Goal: Information Seeking & Learning: Learn about a topic

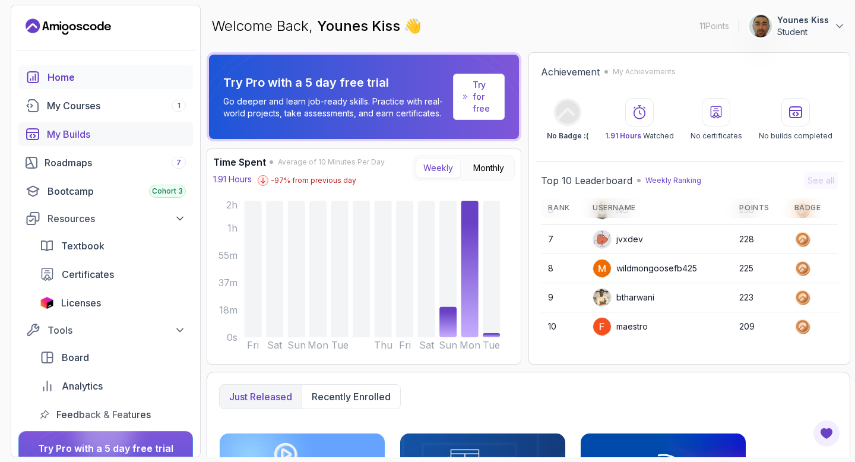
click at [81, 132] on div "My Builds" at bounding box center [116, 134] width 139 height 14
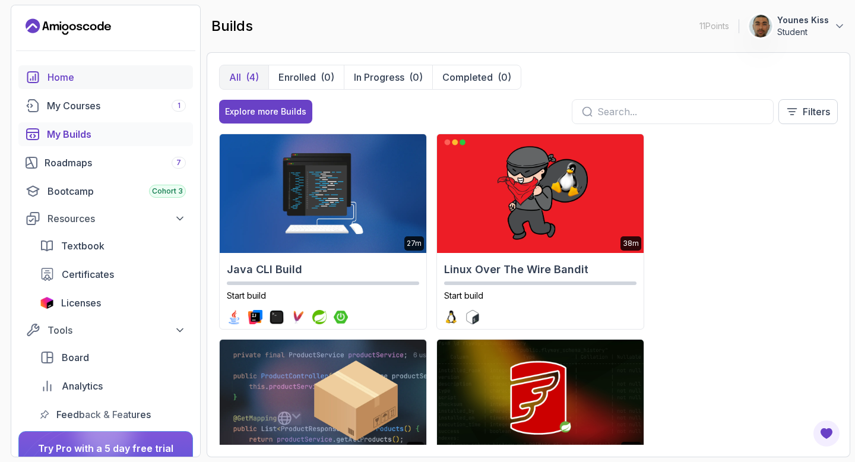
click at [71, 76] on div "Home" at bounding box center [117, 77] width 138 height 14
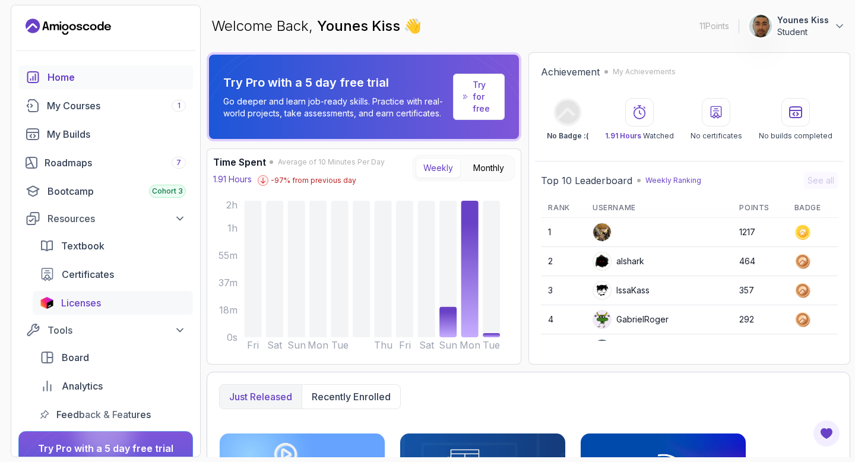
click at [100, 304] on span "Licenses" at bounding box center [81, 303] width 40 height 14
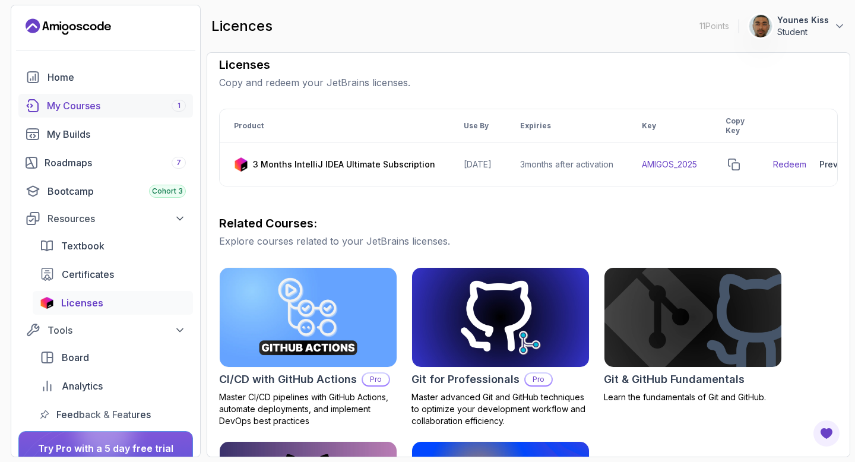
click at [90, 103] on div "My Courses 1" at bounding box center [116, 106] width 139 height 14
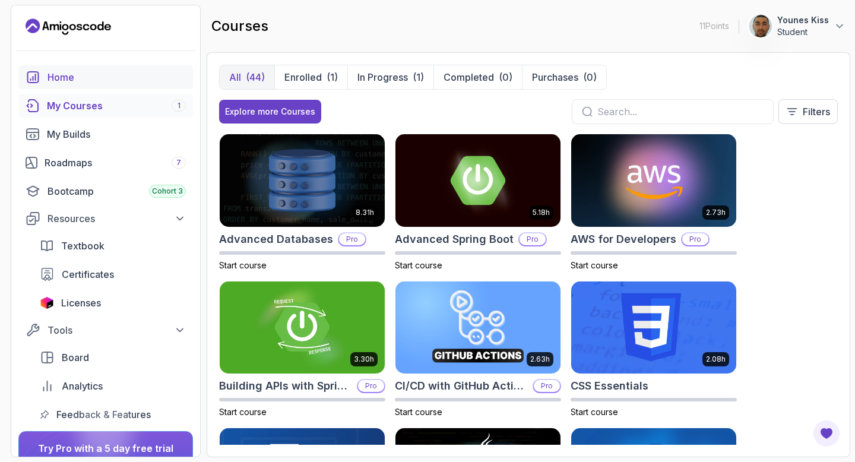
click at [90, 76] on div "Home" at bounding box center [117, 77] width 138 height 14
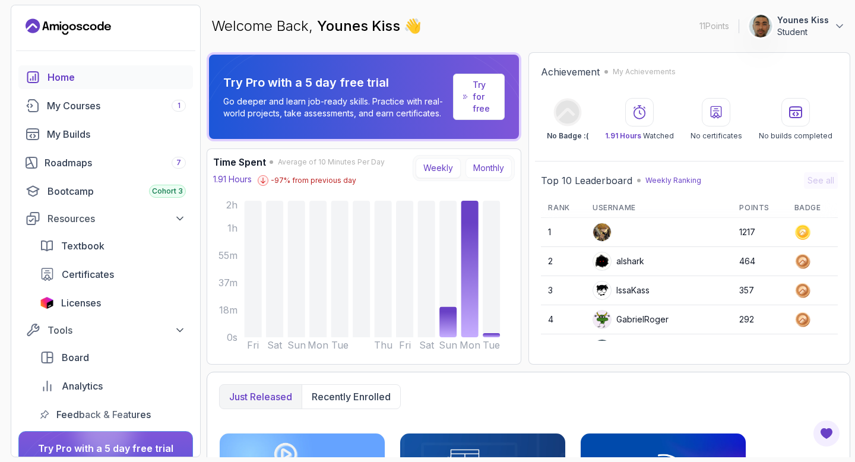
click at [478, 166] on button "Monthly" at bounding box center [489, 168] width 46 height 20
click at [429, 168] on button "Weekly" at bounding box center [438, 168] width 45 height 20
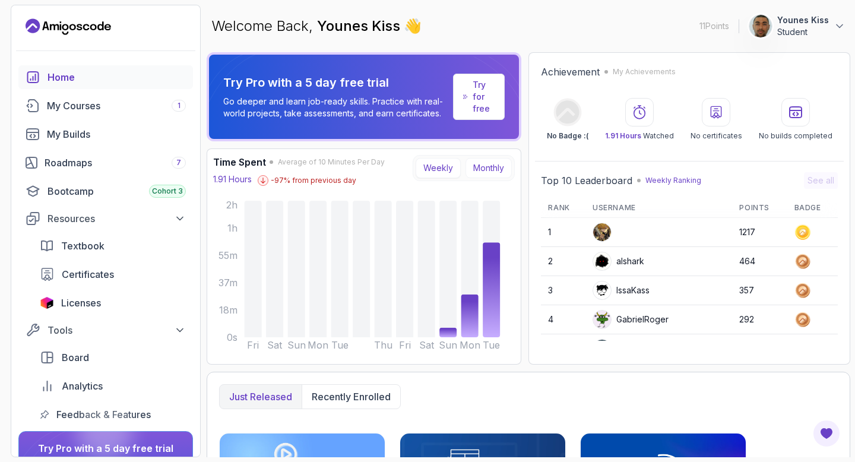
click at [479, 168] on button "Monthly" at bounding box center [489, 168] width 46 height 20
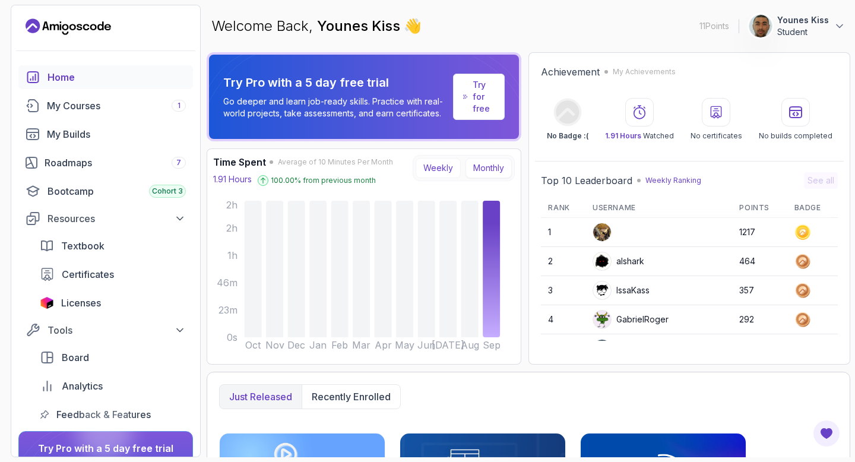
click at [433, 167] on button "Weekly" at bounding box center [438, 168] width 45 height 20
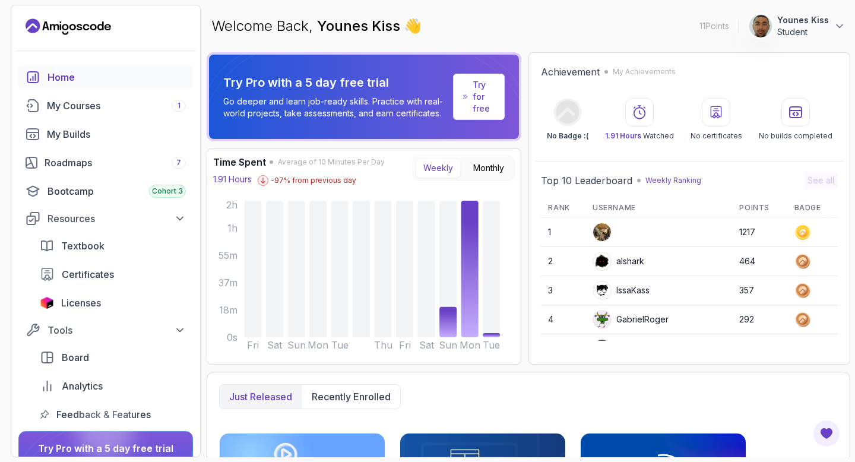
click at [598, 232] on img at bounding box center [602, 232] width 18 height 18
click at [599, 233] on img at bounding box center [602, 232] width 18 height 18
click at [600, 233] on img at bounding box center [602, 232] width 18 height 18
click at [604, 234] on img at bounding box center [602, 232] width 18 height 18
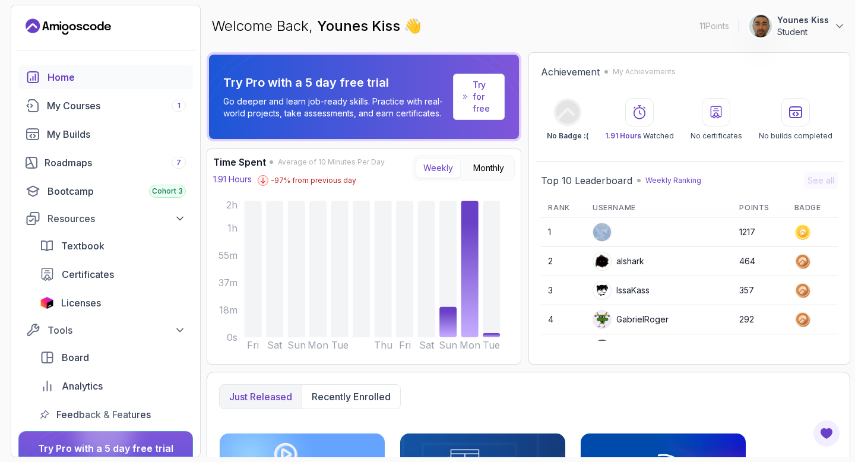
drag, startPoint x: 552, startPoint y: 232, endPoint x: 653, endPoint y: 231, distance: 101.6
click at [646, 233] on tr "1 1217" at bounding box center [689, 232] width 297 height 29
click at [659, 229] on td at bounding box center [659, 232] width 147 height 29
click at [763, 33] on img at bounding box center [761, 26] width 24 height 24
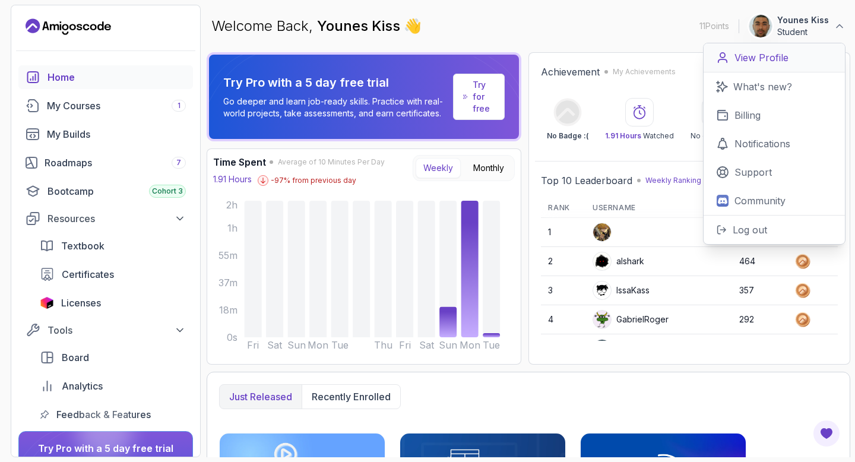
click at [781, 60] on p "View Profile" at bounding box center [762, 57] width 54 height 14
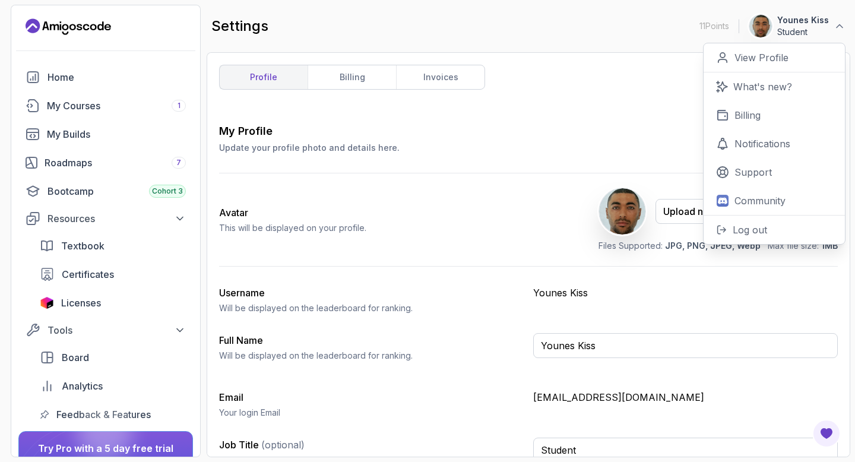
click at [456, 202] on div "Avatar This will be displayed on your profile. Upload new Picture Delete Files …" at bounding box center [528, 219] width 619 height 93
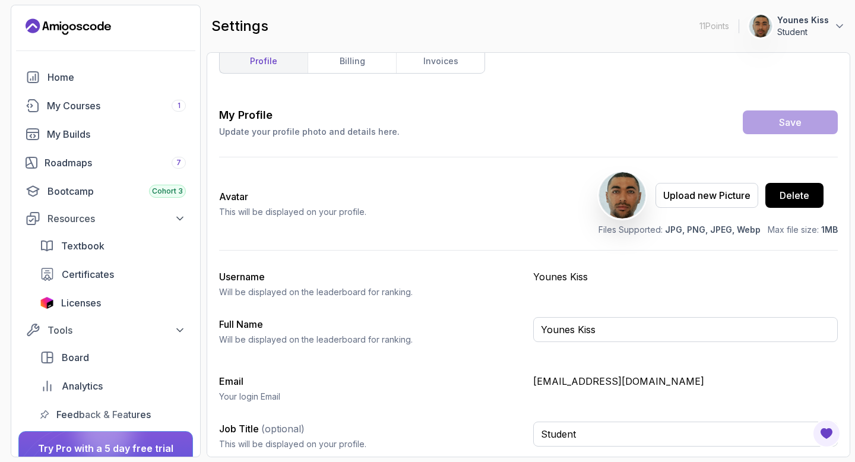
scroll to position [19, 0]
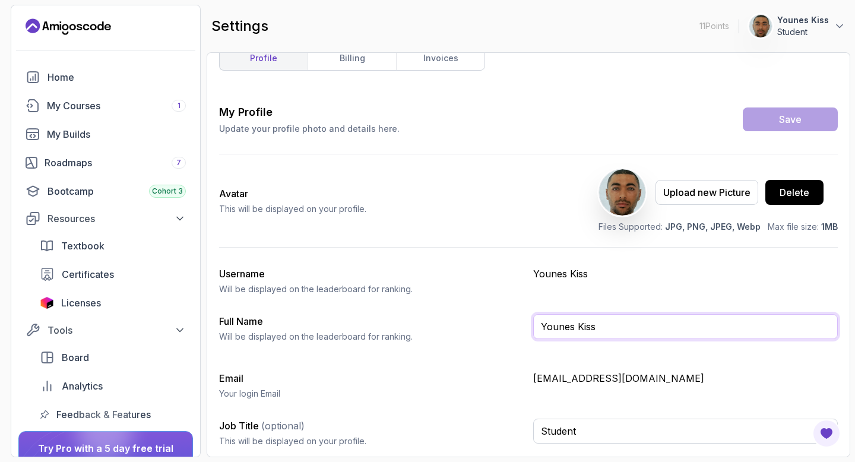
click at [579, 331] on input "Younes Kiss" at bounding box center [685, 326] width 305 height 25
click at [476, 308] on div "My Profile Update your profile photo and details here. Save Avatar This will be…" at bounding box center [528, 280] width 619 height 353
drag, startPoint x: 623, startPoint y: 379, endPoint x: 659, endPoint y: 379, distance: 35.6
click at [659, 379] on p "[EMAIL_ADDRESS][DOMAIN_NAME]" at bounding box center [685, 378] width 305 height 14
click at [688, 378] on p "[EMAIL_ADDRESS][DOMAIN_NAME]" at bounding box center [685, 378] width 305 height 14
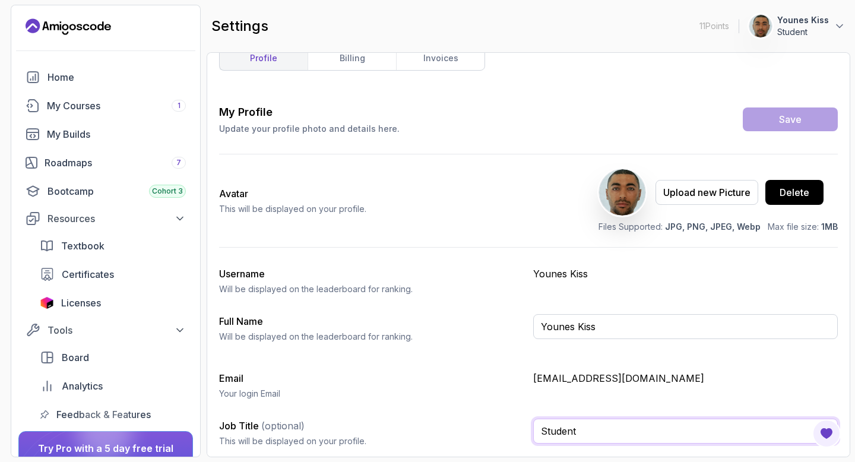
click at [593, 429] on input "Student" at bounding box center [685, 431] width 305 height 25
click at [473, 389] on p "Your login Email" at bounding box center [371, 394] width 305 height 12
click at [604, 432] on input "Student" at bounding box center [685, 431] width 305 height 25
click at [580, 429] on input "Student" at bounding box center [685, 431] width 305 height 25
paste input "applied computer science"
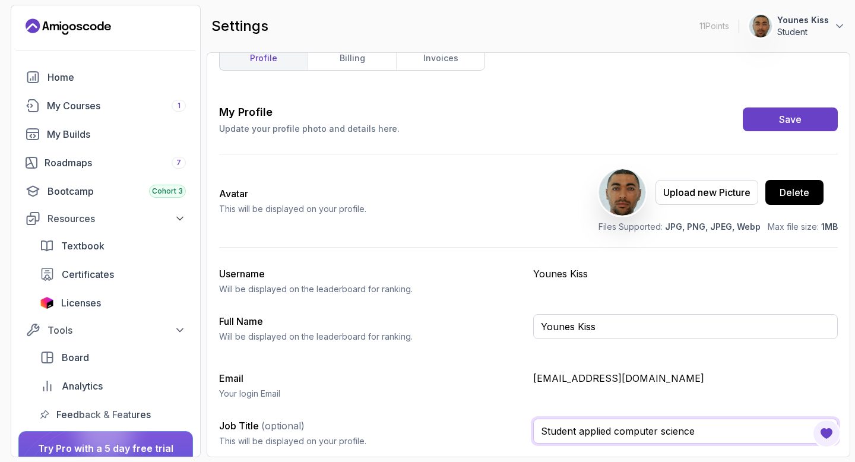
click at [579, 431] on input "Student applied computer science" at bounding box center [685, 431] width 305 height 25
click at [617, 432] on input "Student Applied computer science" at bounding box center [685, 431] width 305 height 25
click at [663, 431] on input "Student Applied Computer science" at bounding box center [685, 431] width 305 height 25
type input "Student Applied Computer Science"
click at [701, 384] on p "[EMAIL_ADDRESS][DOMAIN_NAME]" at bounding box center [685, 378] width 305 height 14
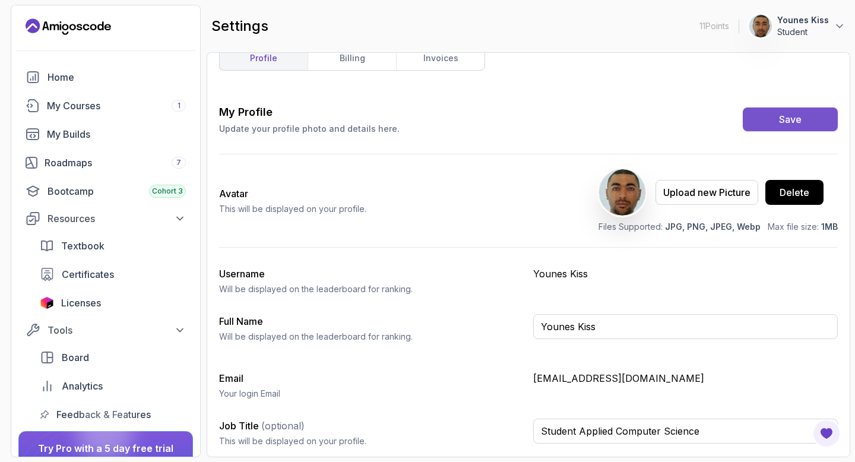
click at [760, 117] on button "Save" at bounding box center [790, 120] width 95 height 24
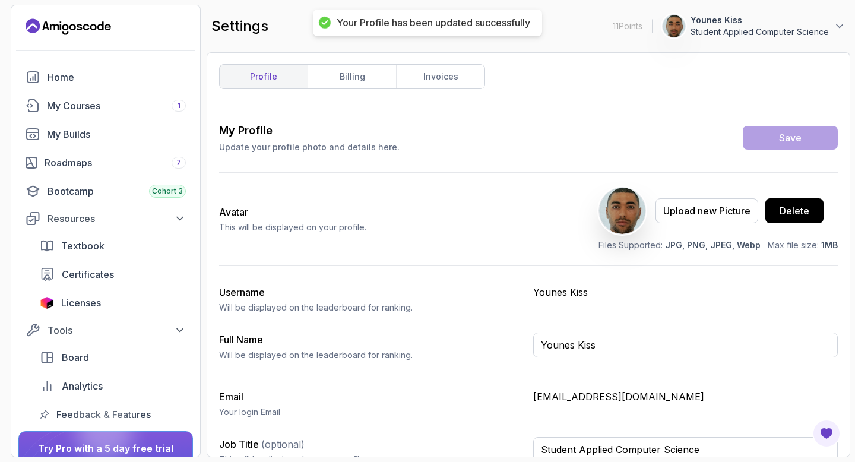
scroll to position [0, 0]
click at [344, 75] on link "billing" at bounding box center [352, 77] width 88 height 24
click at [115, 83] on div "Home" at bounding box center [117, 77] width 138 height 14
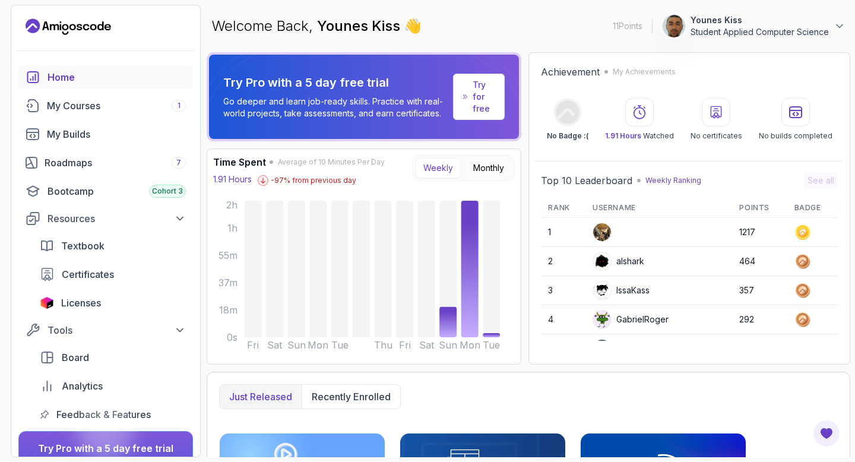
click at [806, 28] on p "Student Applied Computer Science" at bounding box center [760, 32] width 138 height 12
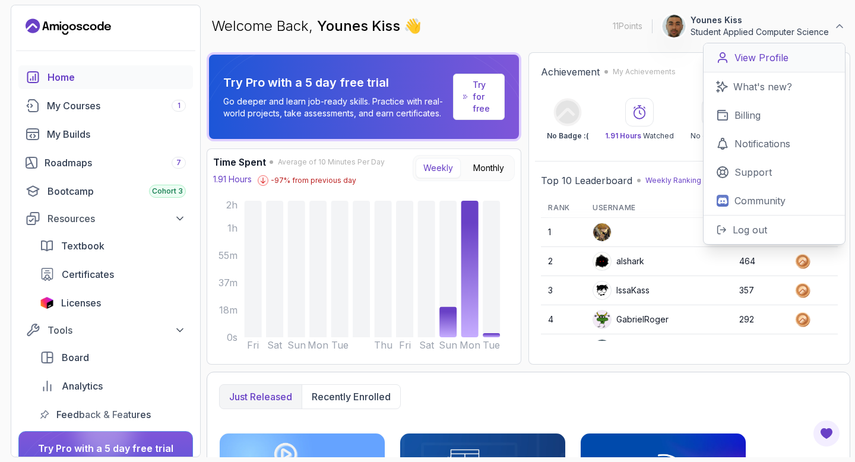
click at [786, 53] on p "View Profile" at bounding box center [762, 57] width 54 height 14
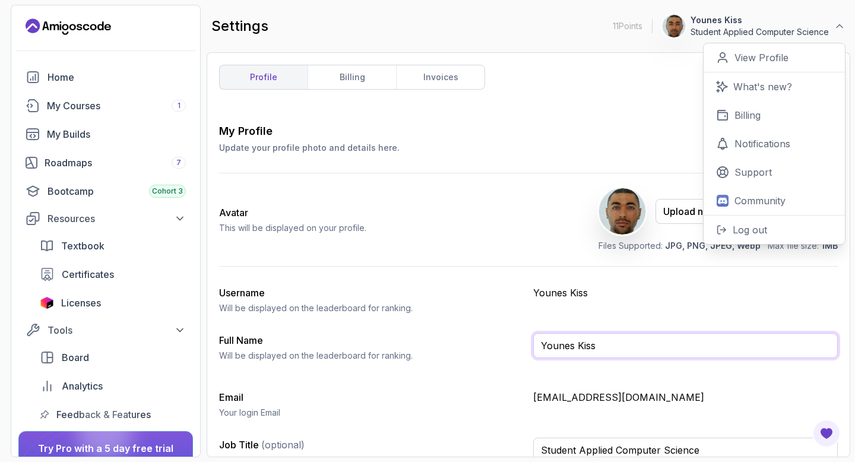
click at [595, 355] on input "Younes Kiss" at bounding box center [685, 345] width 305 height 25
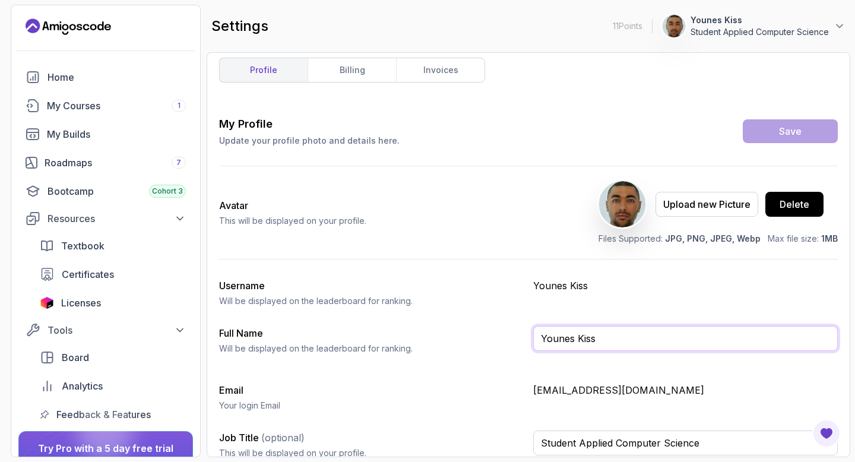
scroll to position [19, 0]
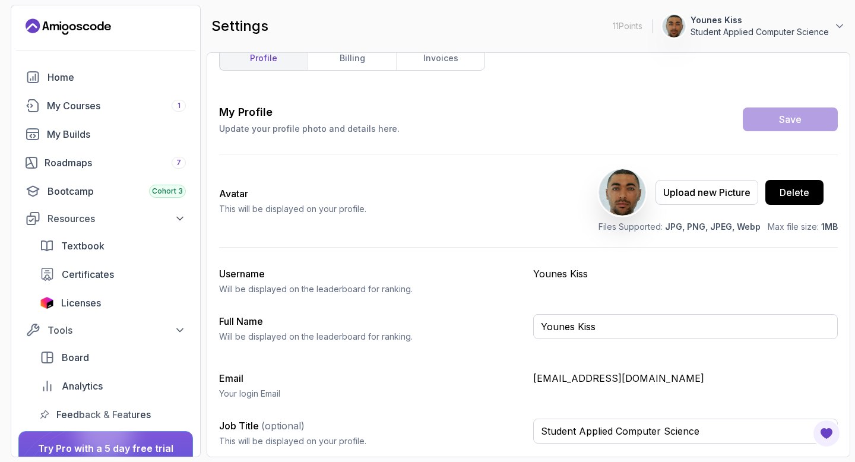
click at [442, 314] on div "Full Name Will be displayed on the leaderboard for ranking." at bounding box center [371, 328] width 305 height 29
click at [602, 430] on input "Student Applied Computer Science" at bounding box center [685, 431] width 305 height 25
drag, startPoint x: 701, startPoint y: 431, endPoint x: 584, endPoint y: 437, distance: 117.8
click at [584, 436] on input "Student Applied Computer Science" at bounding box center [685, 431] width 305 height 25
type input "Student ACS"
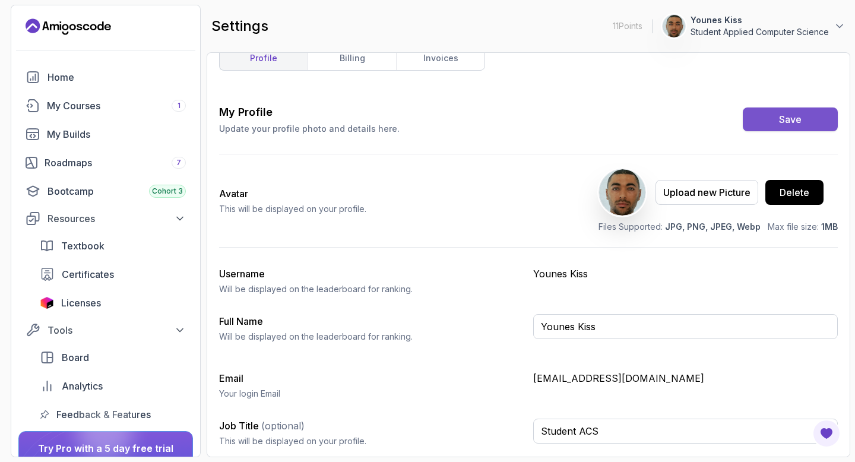
click at [776, 121] on button "Save" at bounding box center [790, 120] width 95 height 24
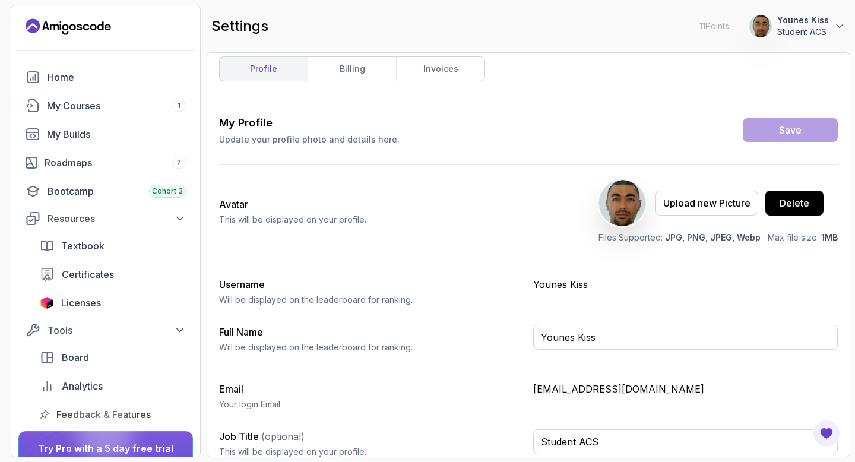
scroll to position [0, 0]
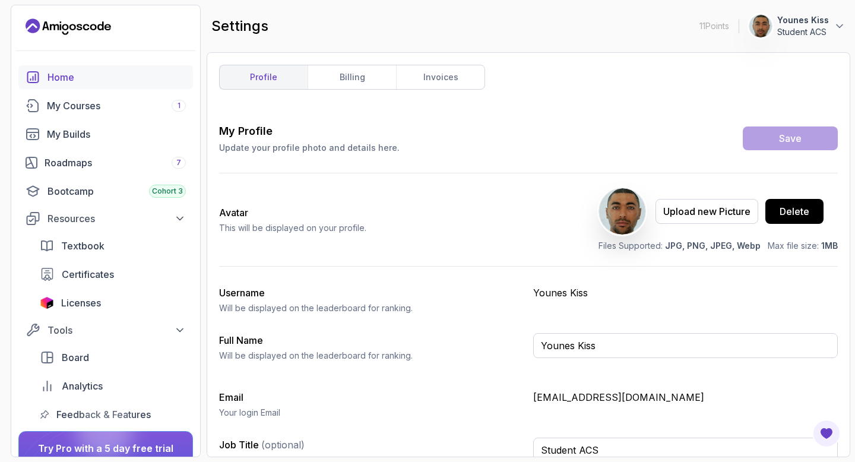
click at [108, 77] on div "Home" at bounding box center [117, 77] width 138 height 14
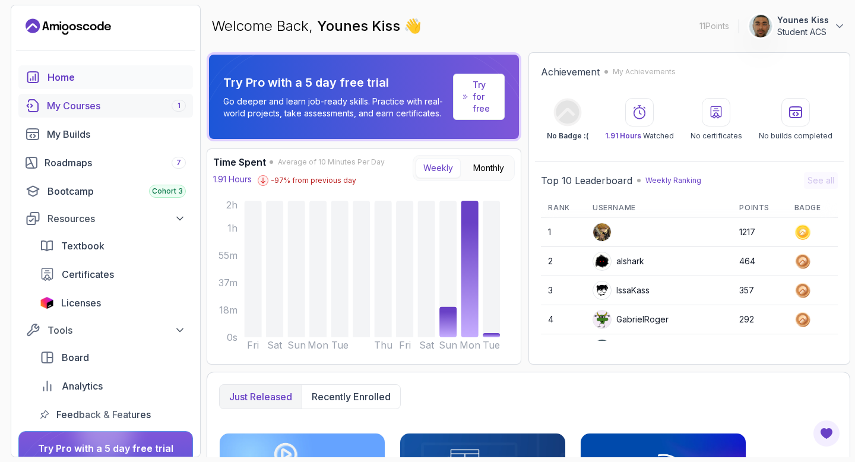
click at [178, 102] on span "1" at bounding box center [179, 106] width 3 height 10
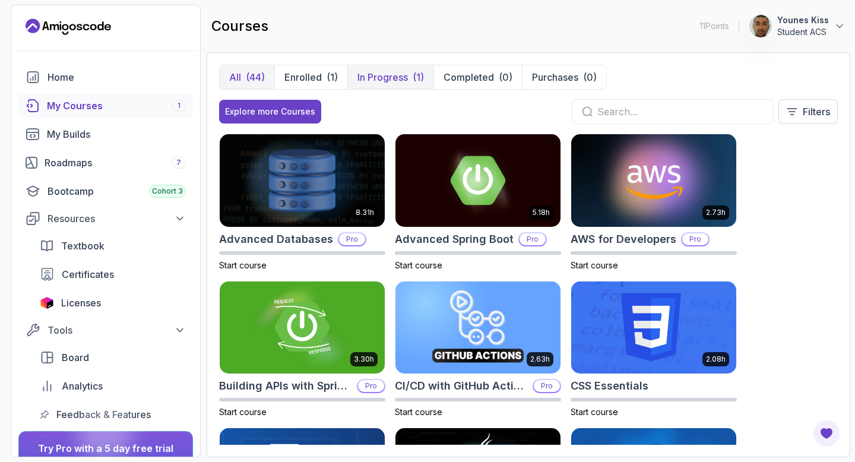
click at [390, 76] on p "In Progress" at bounding box center [383, 77] width 50 height 14
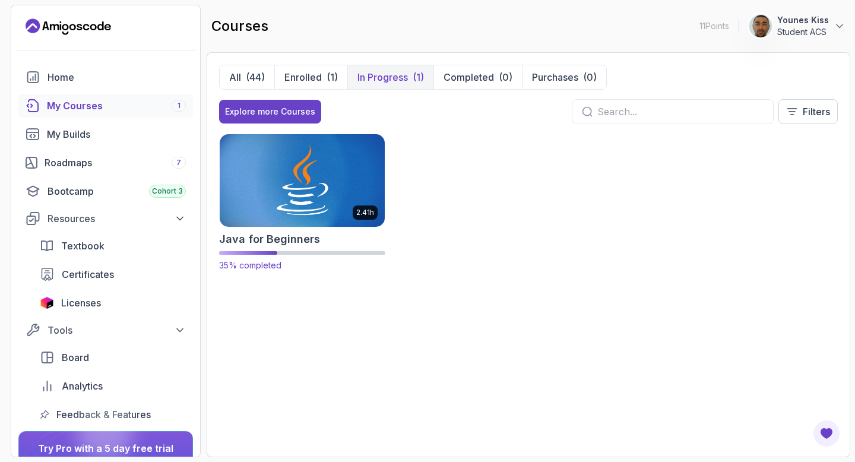
click at [283, 185] on img at bounding box center [302, 180] width 173 height 97
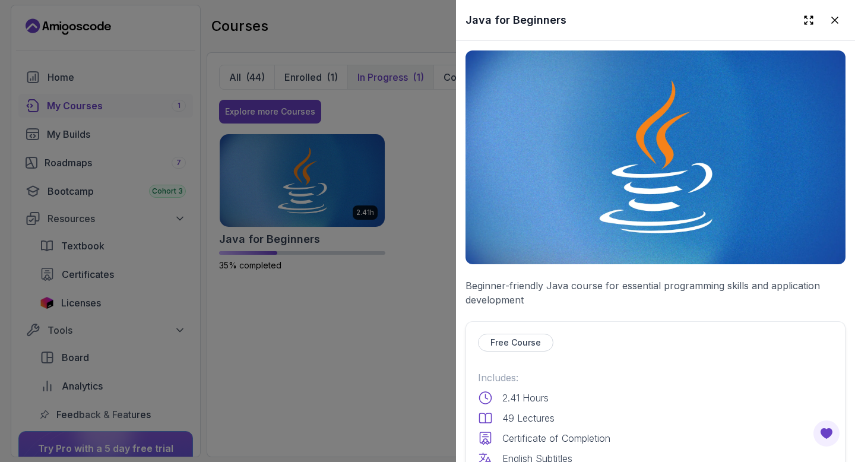
click at [266, 180] on div at bounding box center [427, 231] width 855 height 462
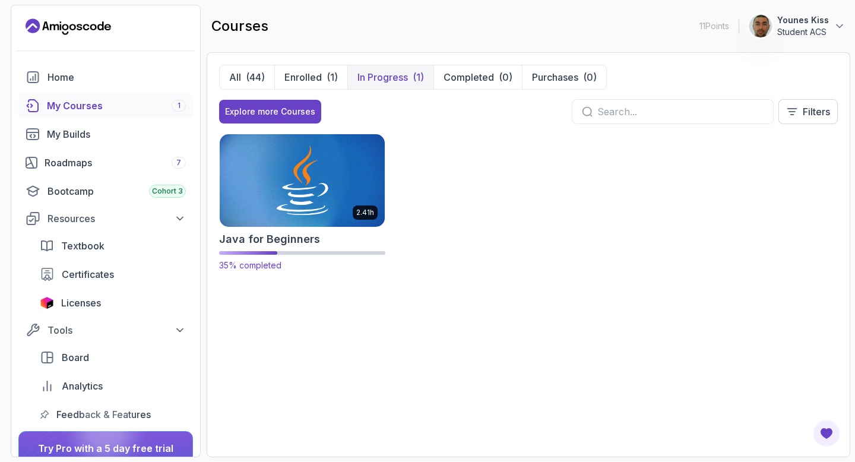
click at [280, 190] on img at bounding box center [302, 180] width 173 height 97
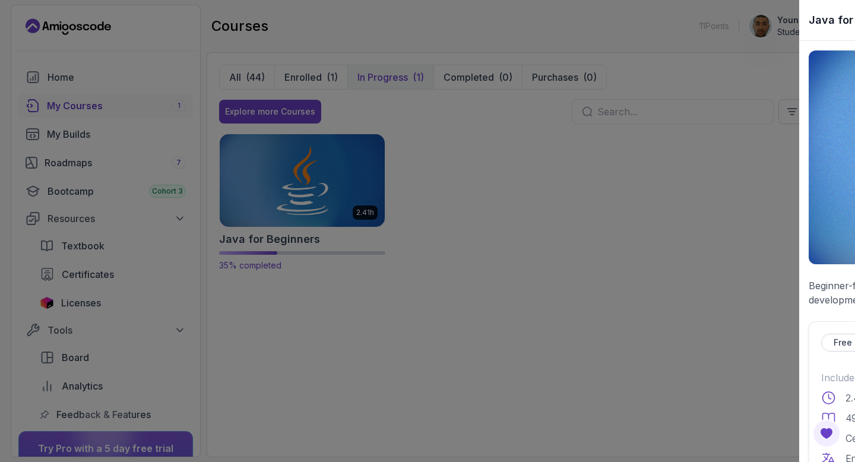
click at [280, 190] on div at bounding box center [427, 231] width 855 height 462
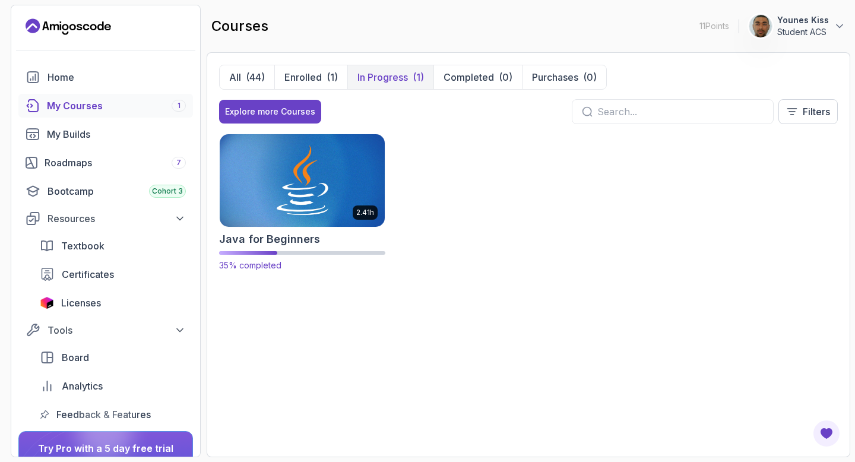
click at [282, 192] on img at bounding box center [302, 180] width 173 height 97
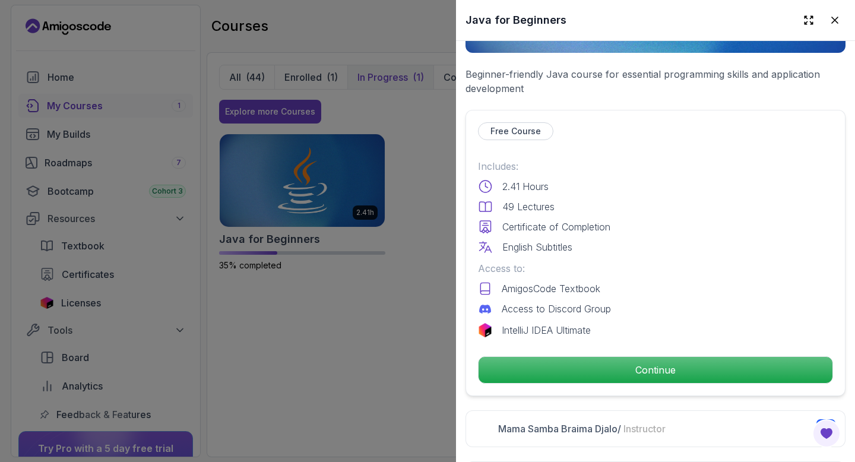
scroll to position [421, 0]
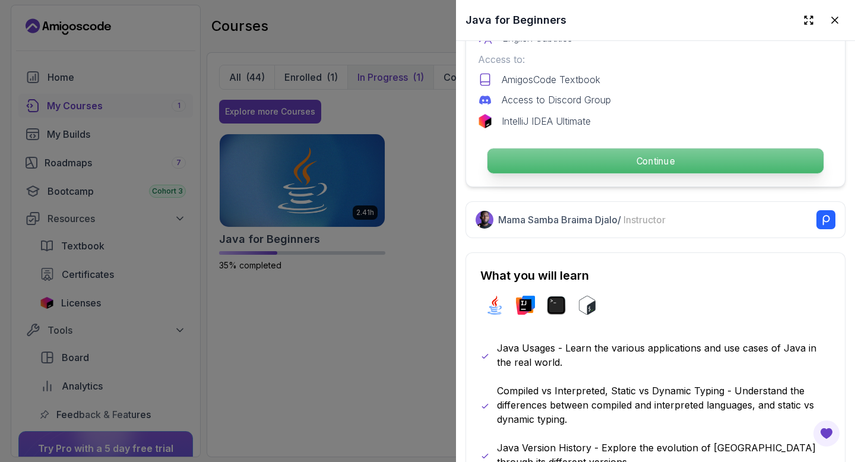
click at [627, 154] on p "Continue" at bounding box center [656, 160] width 336 height 25
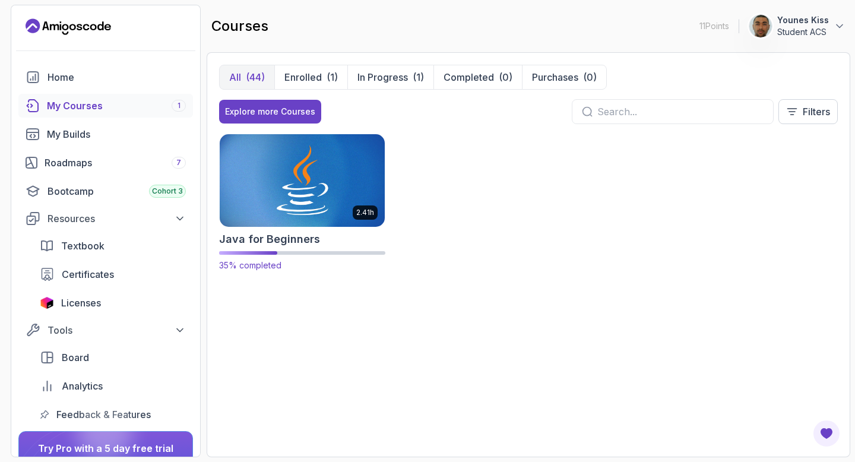
click at [286, 200] on img at bounding box center [302, 180] width 173 height 97
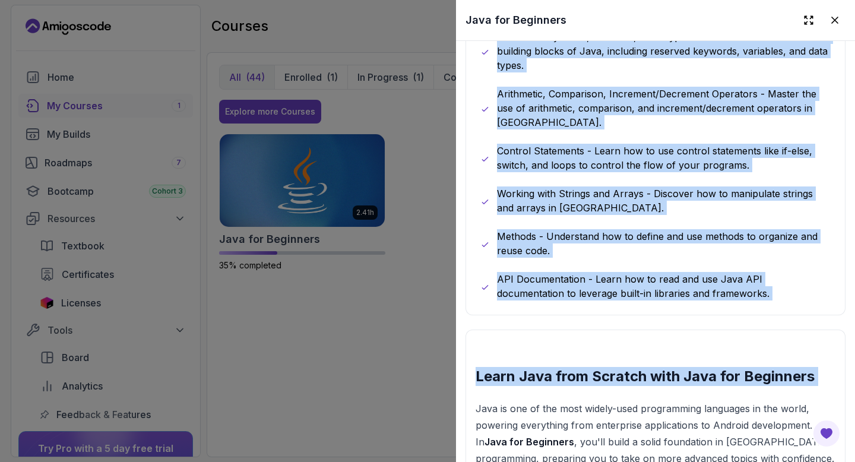
scroll to position [985, 0]
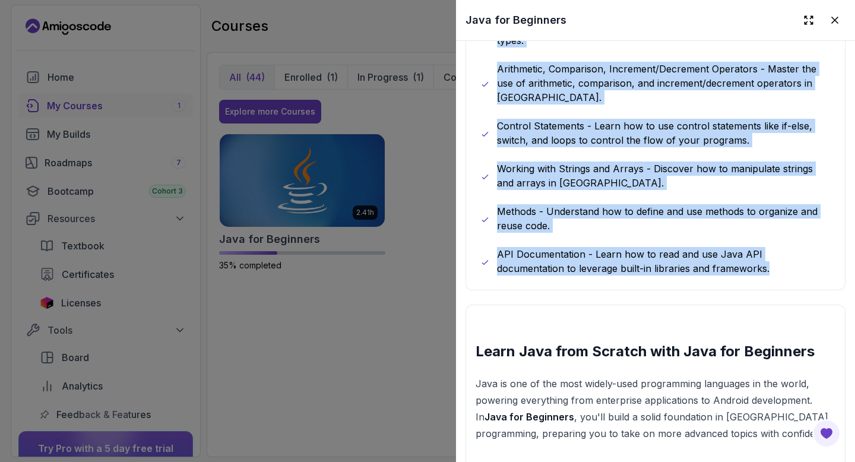
drag, startPoint x: 481, startPoint y: 50, endPoint x: 769, endPoint y: 270, distance: 363.2
copy div "What you will learn java intellij terminal bash Java Usages - Learn the various…"
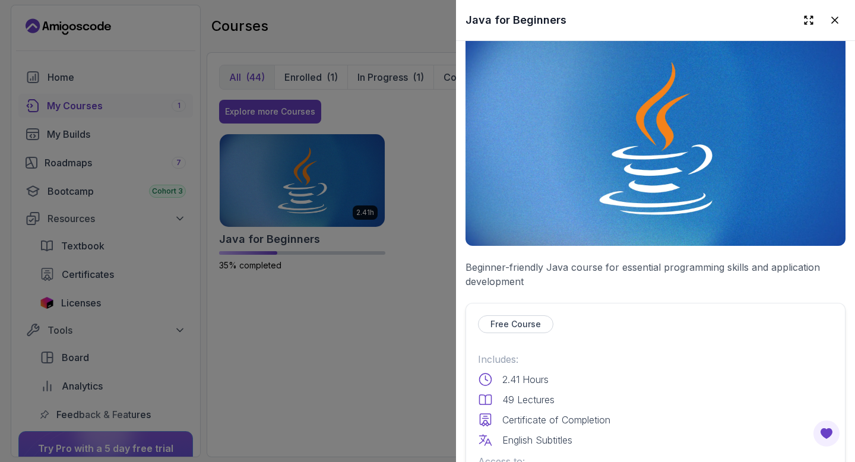
scroll to position [0, 0]
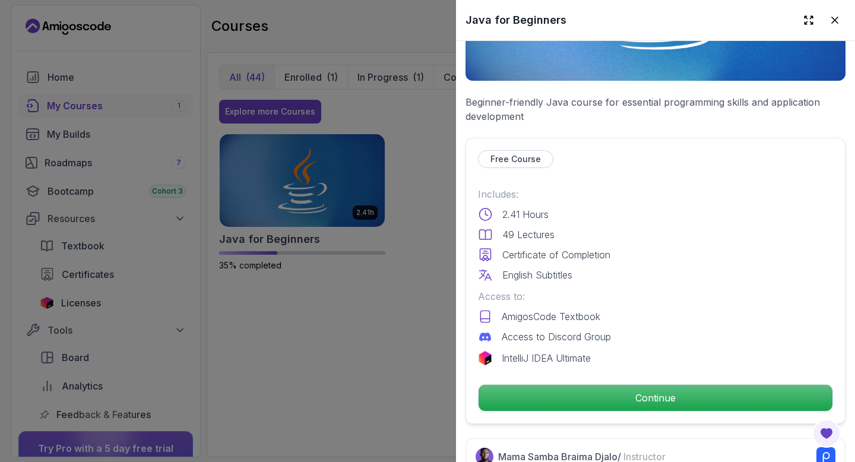
scroll to position [289, 0]
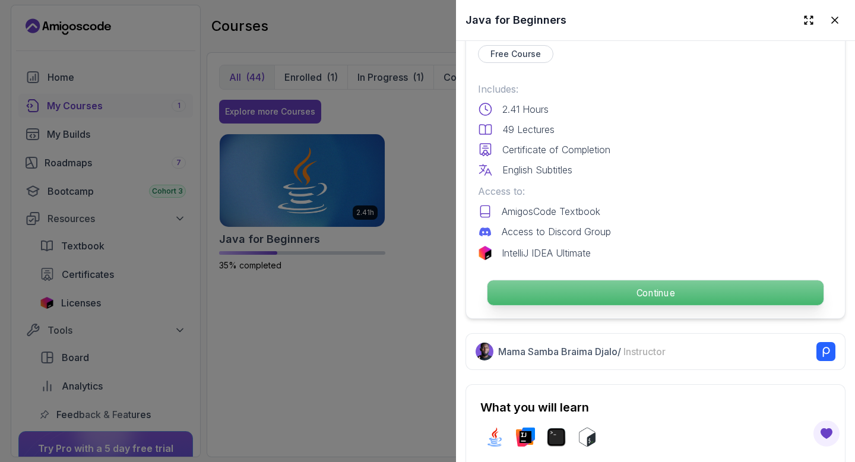
click at [632, 286] on p "Continue" at bounding box center [656, 292] width 336 height 25
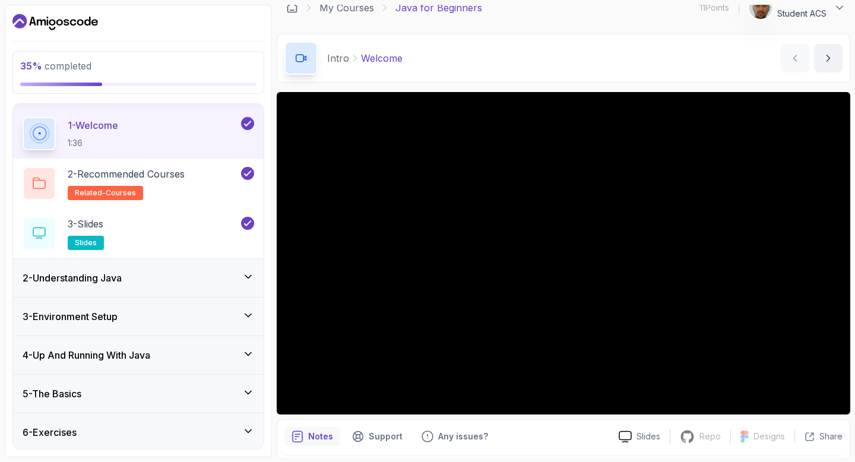
scroll to position [33, 0]
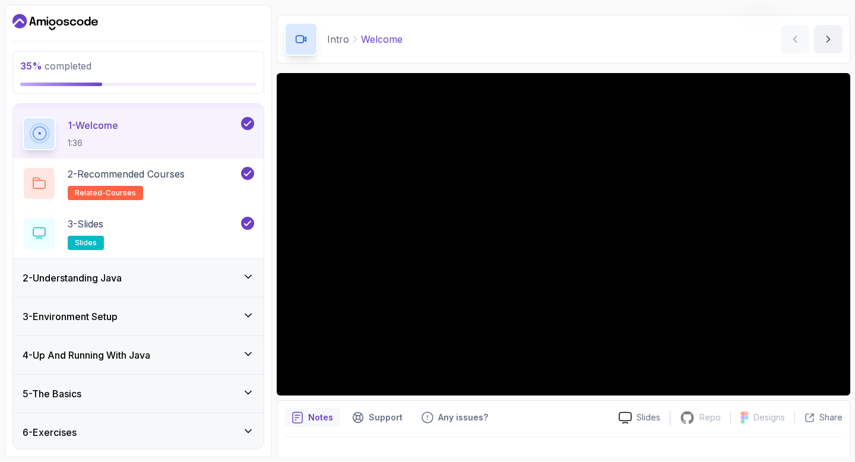
click at [117, 326] on div "3 - Environment Setup" at bounding box center [138, 317] width 251 height 38
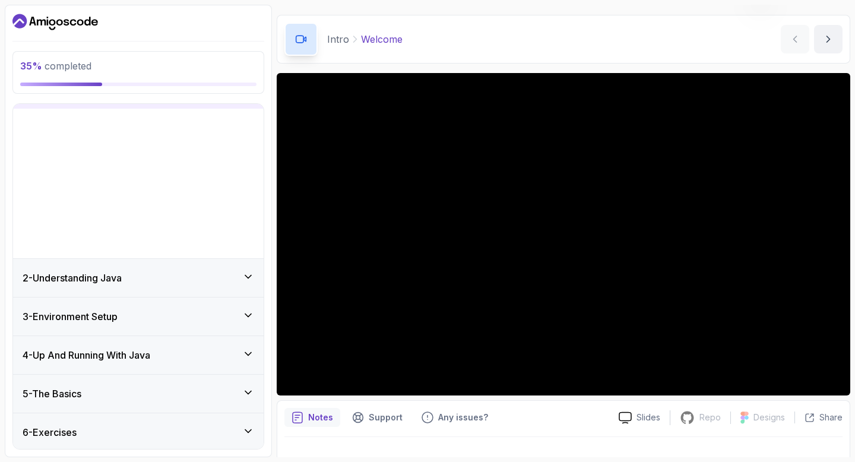
scroll to position [0, 0]
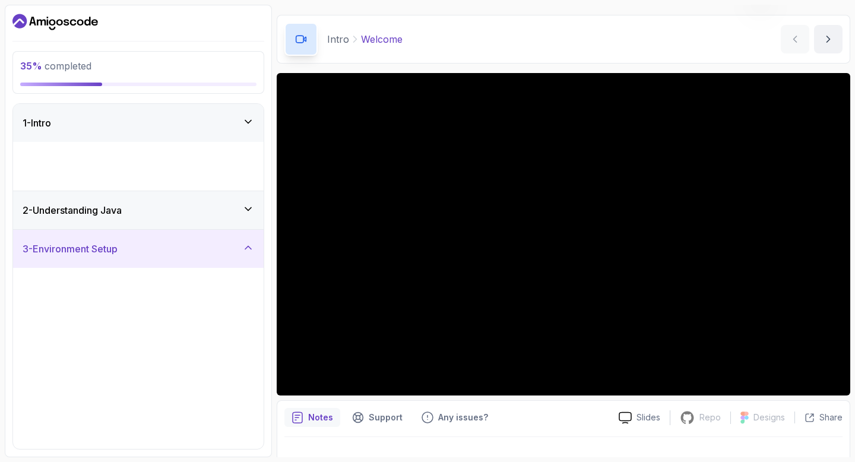
click at [117, 326] on div "1 - Intro 1 - Welcome 1:36 2 - Recommended Courses related-courses 3 - Slides s…" at bounding box center [138, 276] width 251 height 345
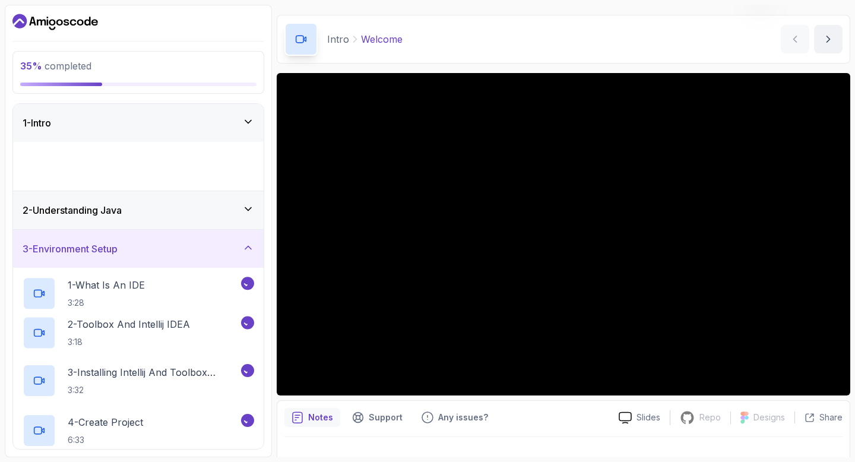
click at [117, 365] on p "3 - Installing Intellij And Toolbox Configuration" at bounding box center [153, 372] width 171 height 14
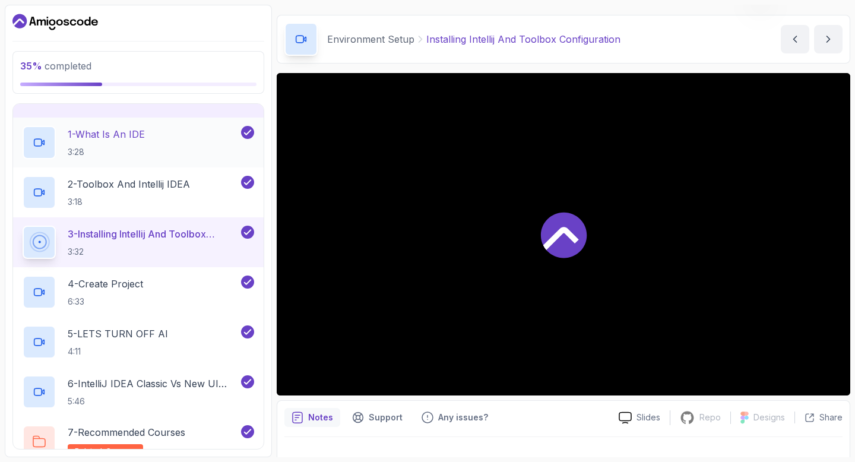
scroll to position [273, 0]
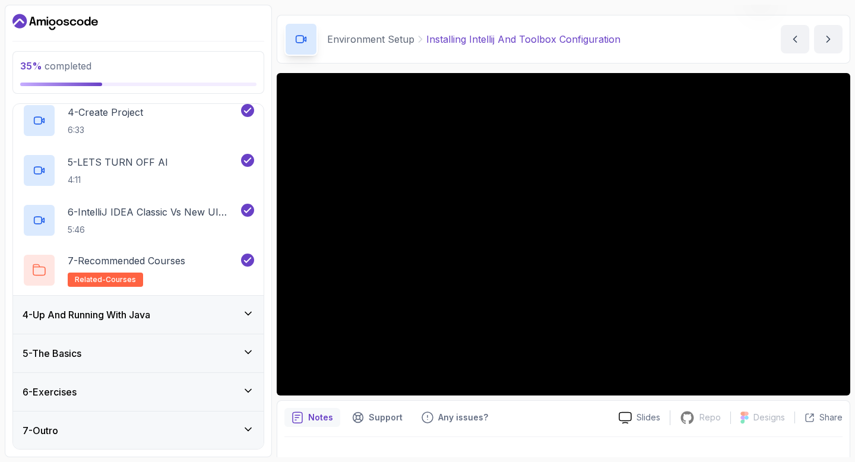
click at [91, 312] on h3 "4 - Up And Running With Java" at bounding box center [87, 315] width 128 height 14
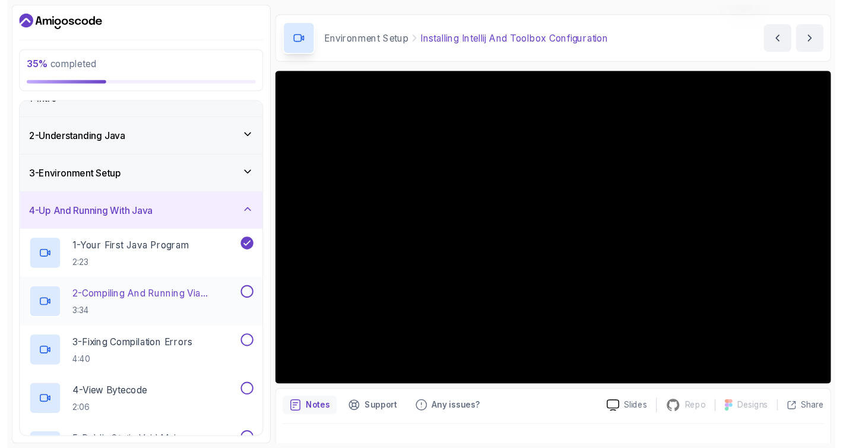
scroll to position [25, 0]
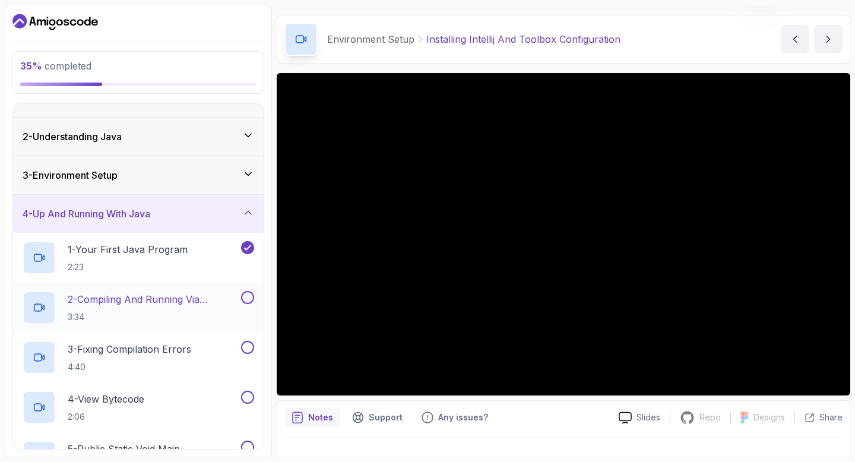
click at [95, 301] on p "2 - Compiling And Running Via Terminal" at bounding box center [153, 299] width 171 height 14
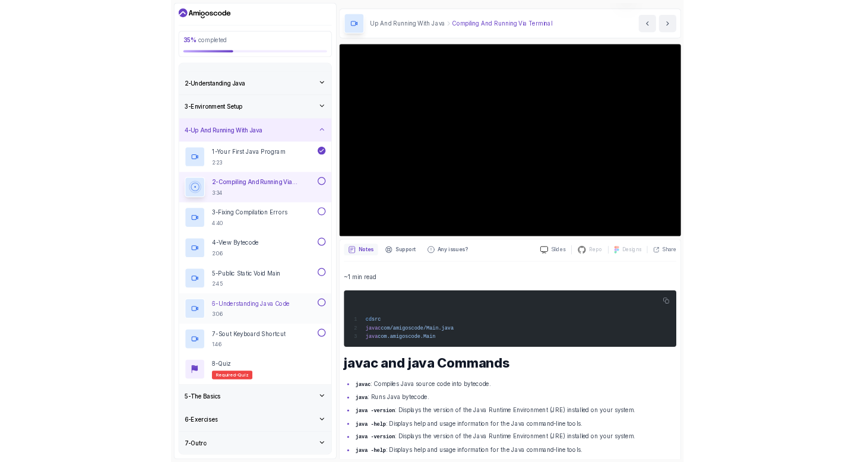
scroll to position [33, 0]
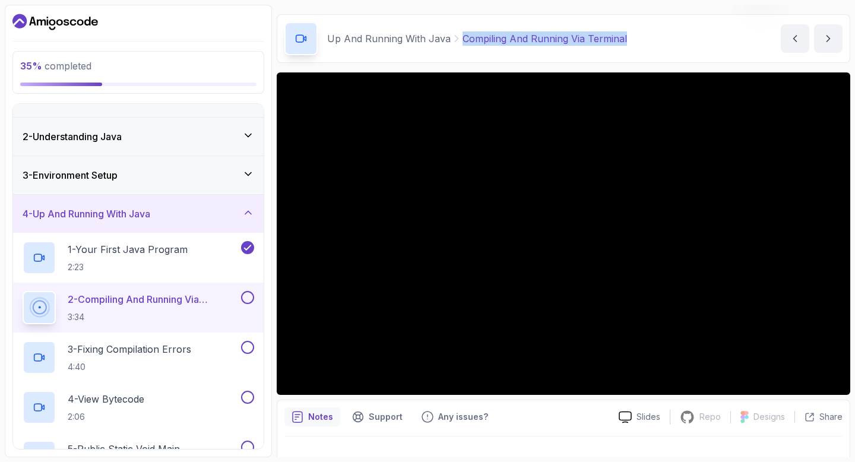
drag, startPoint x: 630, startPoint y: 39, endPoint x: 460, endPoint y: 45, distance: 170.6
click at [460, 45] on div "Up And Running With Java Compiling And Running Via Terminal Compiling And Runni…" at bounding box center [564, 38] width 574 height 49
copy p "Compiling And Running Via Terminal"
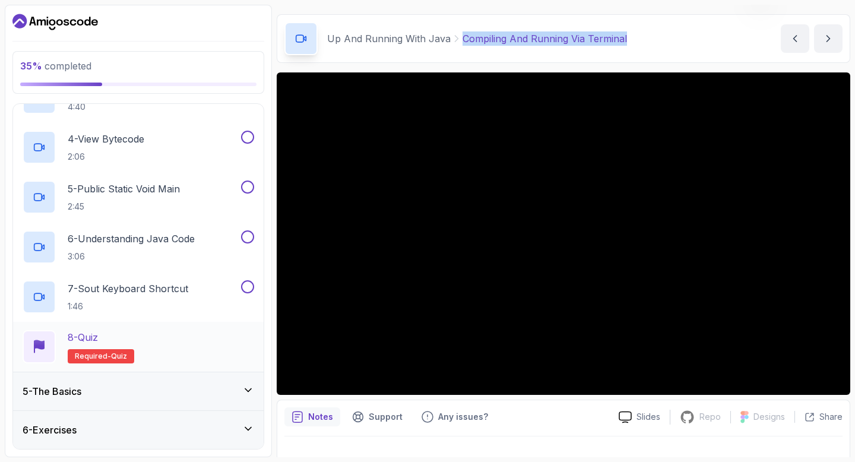
scroll to position [323, 0]
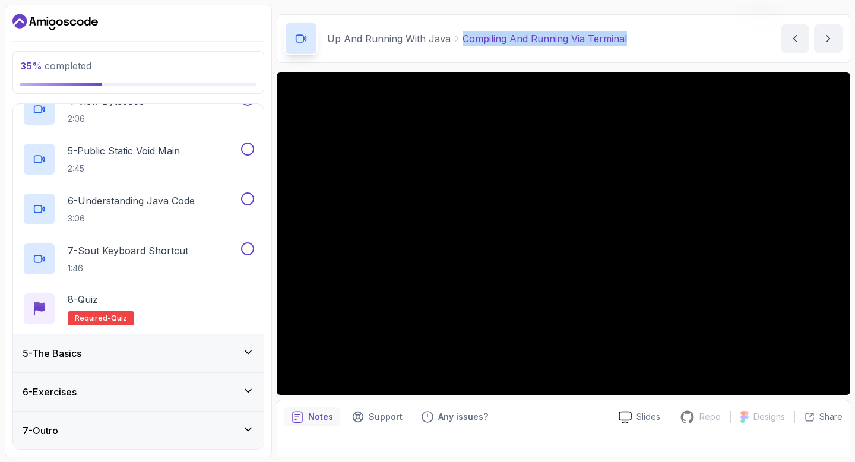
click at [154, 360] on div "5 - The Basics" at bounding box center [138, 353] width 251 height 38
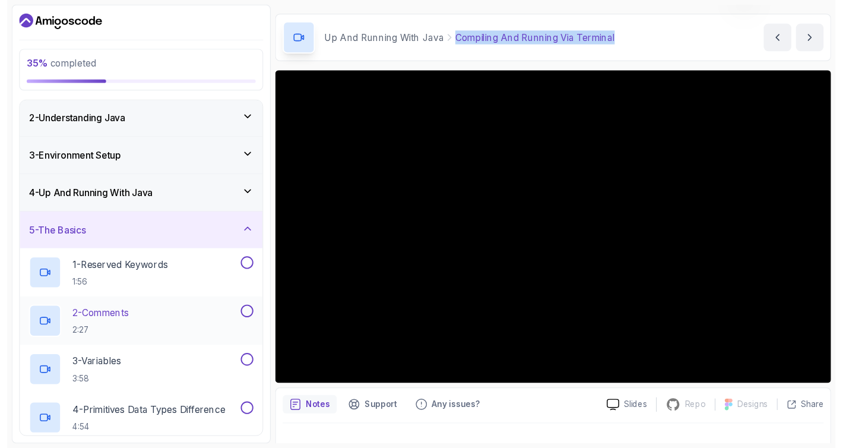
scroll to position [0, 0]
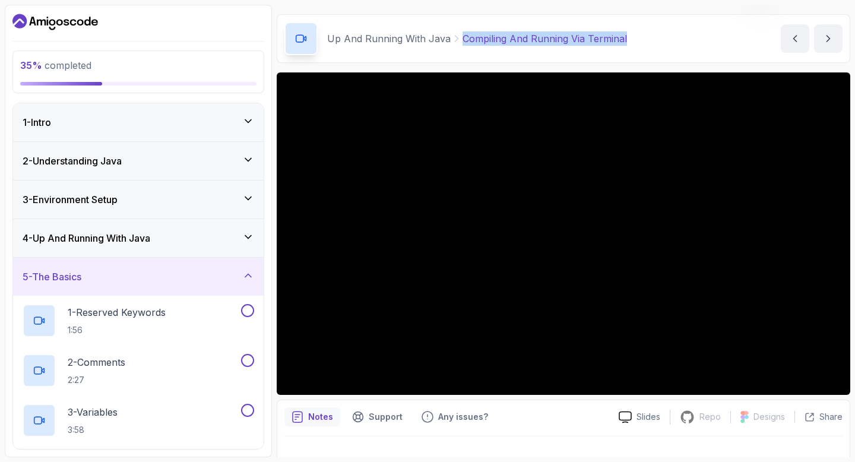
click at [168, 269] on div "5 - The Basics" at bounding box center [138, 277] width 251 height 38
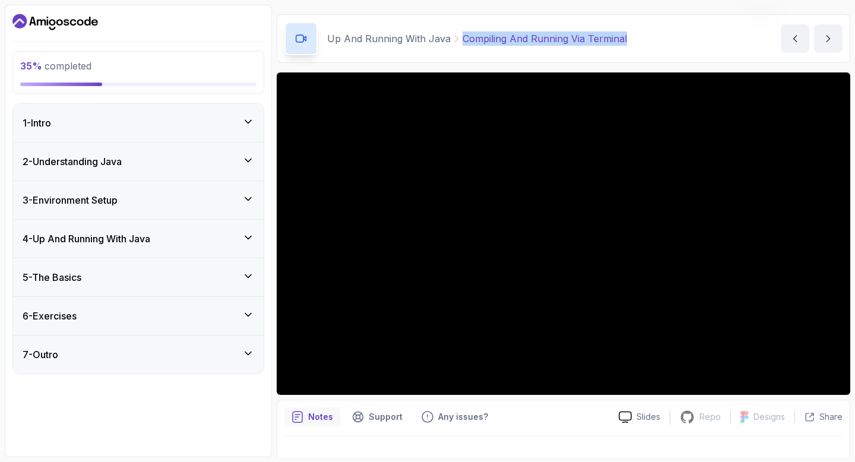
click at [200, 241] on div "4 - Up And Running With Java" at bounding box center [139, 239] width 232 height 14
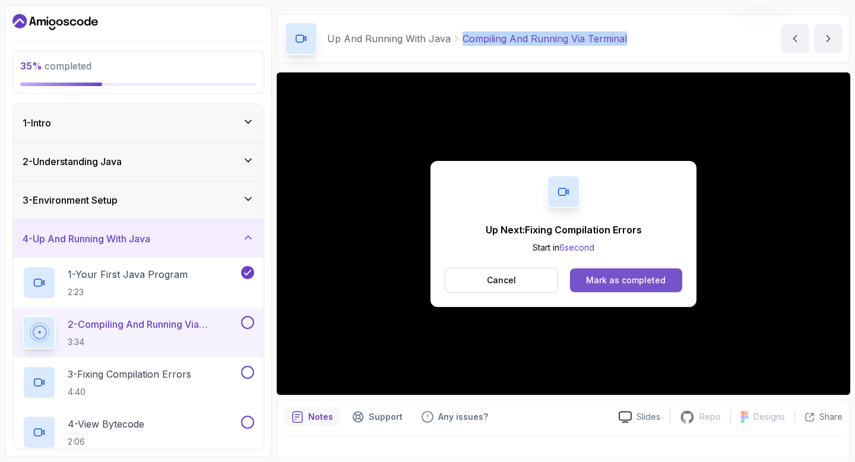
click at [615, 280] on div "Mark as completed" at bounding box center [626, 280] width 80 height 12
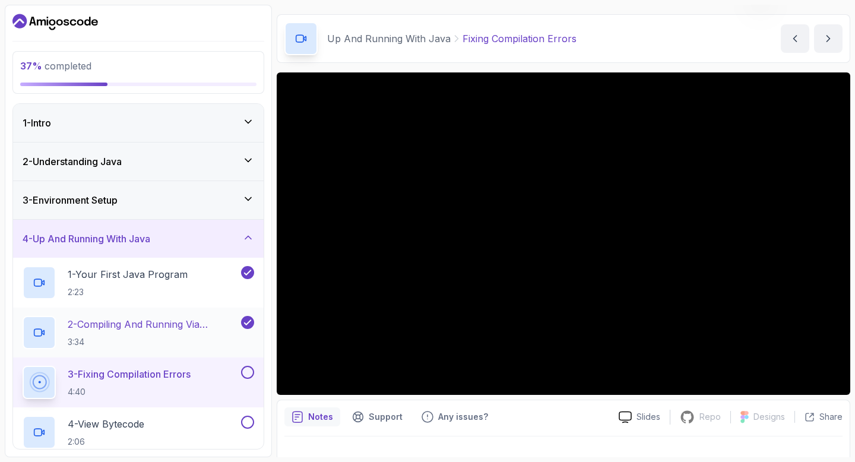
click at [115, 335] on h2 "2 - Compiling And Running Via Terminal 3:34" at bounding box center [153, 332] width 171 height 31
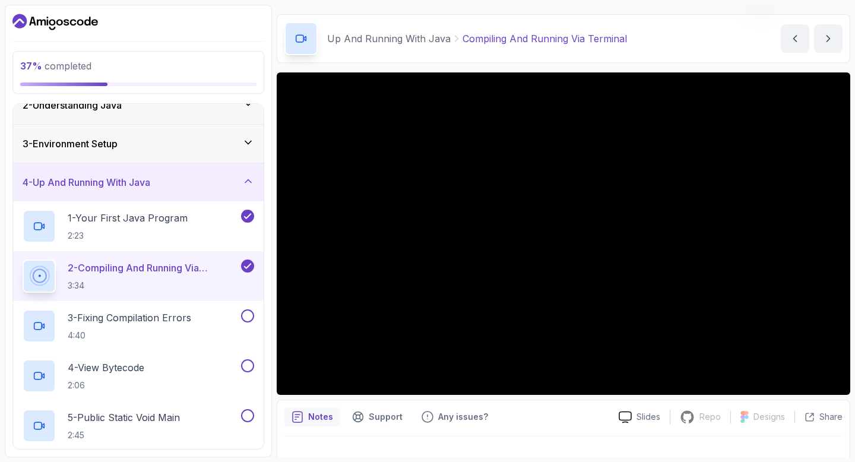
scroll to position [95, 0]
